Goal: Information Seeking & Learning: Learn about a topic

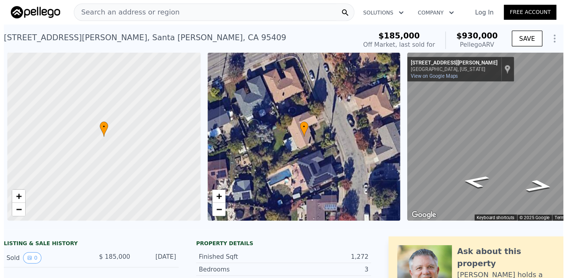
scroll to position [0, 34]
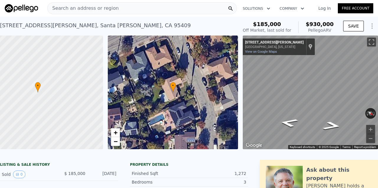
click at [113, 7] on div "Search an address or region" at bounding box center [142, 8] width 190 height 12
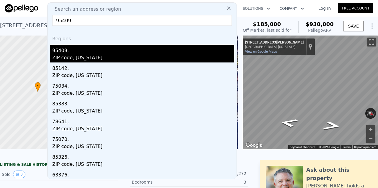
type input "95409"
click at [103, 53] on div "95409," at bounding box center [143, 49] width 182 height 9
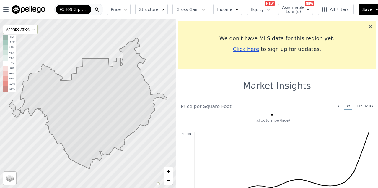
click at [367, 24] on icon at bounding box center [370, 27] width 6 height 6
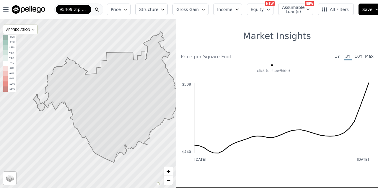
drag, startPoint x: 97, startPoint y: 108, endPoint x: 122, endPoint y: 102, distance: 25.3
click at [122, 102] on icon at bounding box center [112, 97] width 158 height 131
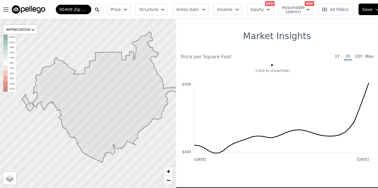
drag, startPoint x: 121, startPoint y: 102, endPoint x: 110, endPoint y: 102, distance: 11.2
click at [110, 102] on icon at bounding box center [101, 97] width 158 height 131
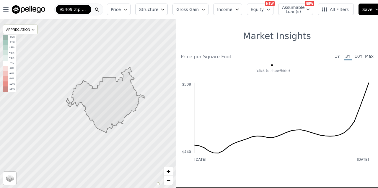
click at [298, 11] on span "Assumable Loan(s)" at bounding box center [291, 9] width 19 height 8
click at [120, 91] on icon at bounding box center [105, 99] width 79 height 65
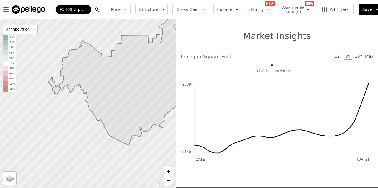
drag, startPoint x: 120, startPoint y: 91, endPoint x: 156, endPoint y: 62, distance: 46.4
click at [156, 62] on icon at bounding box center [127, 79] width 158 height 131
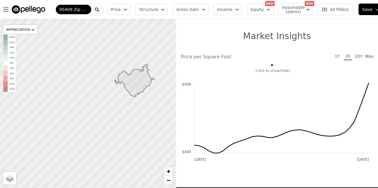
click at [141, 79] on icon at bounding box center [135, 80] width 40 height 32
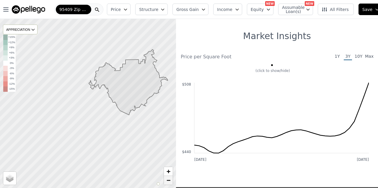
click at [168, 180] on span "−" at bounding box center [169, 179] width 4 height 7
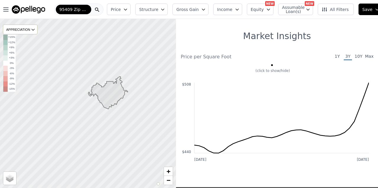
click at [115, 95] on icon at bounding box center [108, 92] width 40 height 32
